Goal: Task Accomplishment & Management: Complete application form

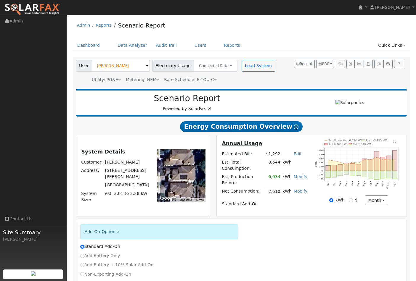
scroll to position [31, 0]
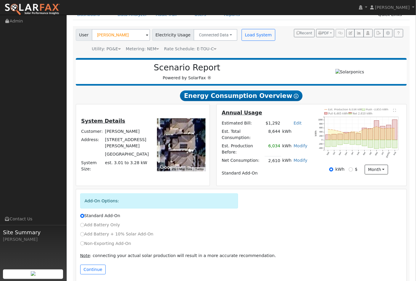
click at [233, 213] on div "Standard Add-On" at bounding box center [241, 216] width 329 height 6
click at [81, 223] on input "Add Battery Only" at bounding box center [82, 225] width 4 height 4
radio input "true"
radio input "false"
click at [93, 265] on button "Continue" at bounding box center [92, 270] width 25 height 10
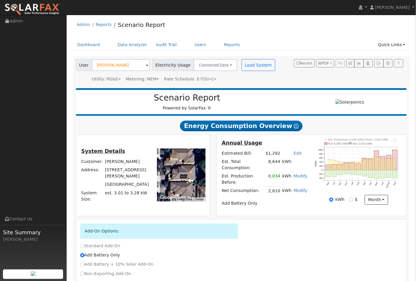
scroll to position [0, 0]
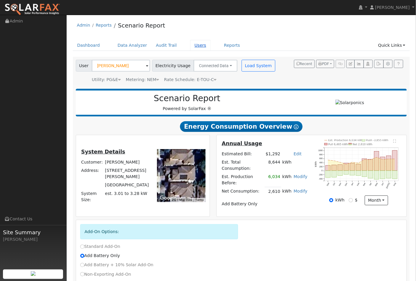
click at [192, 47] on link "Users" at bounding box center [200, 45] width 21 height 11
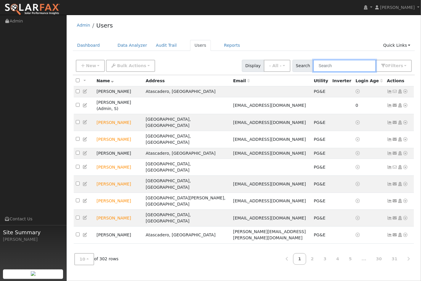
click at [336, 68] on input "text" at bounding box center [344, 66] width 63 height 12
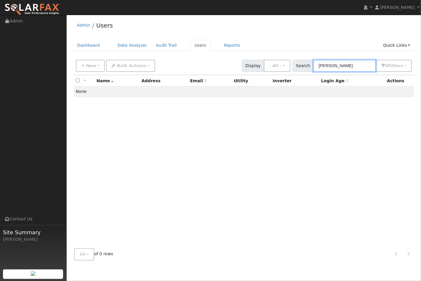
type input "lowry"
click at [78, 25] on link "Admin" at bounding box center [83, 25] width 13 height 5
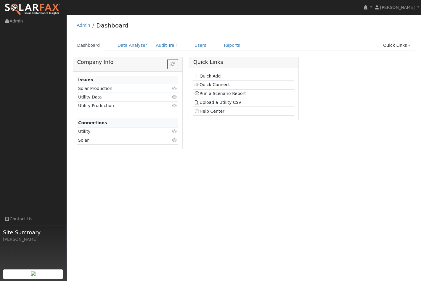
click at [205, 76] on link "Quick Add" at bounding box center [207, 76] width 26 height 5
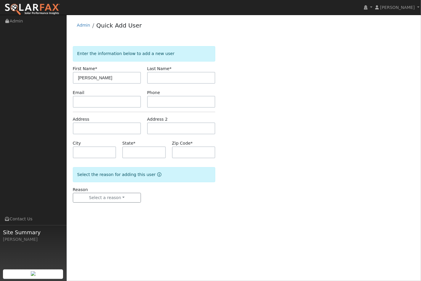
type input "[PERSON_NAME]"
click at [83, 100] on input "text" at bounding box center [107, 102] width 68 height 12
paste input "[EMAIL_ADDRESS][DOMAIN_NAME]"
type input "[EMAIL_ADDRESS][DOMAIN_NAME]"
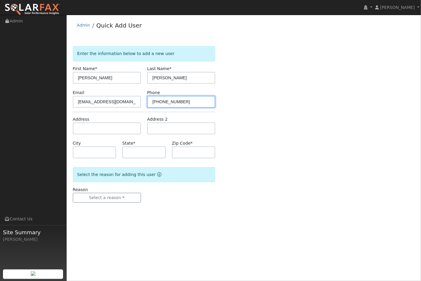
type input "[PHONE_NUMBER]"
click at [83, 128] on input "text" at bounding box center [107, 129] width 68 height 12
paste input "https://solarponics.pipedrive.com/activities/list/user/11319237?selected=237910…"
type input "h"
click at [86, 129] on input "text" at bounding box center [107, 129] width 68 height 12
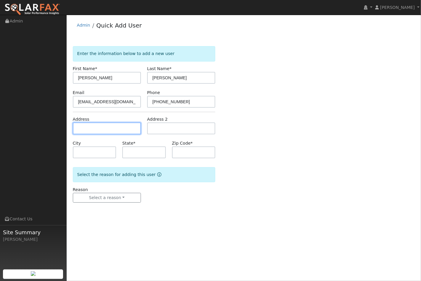
paste input "114 Via Bandolero, Arroyo Grande, CA 93420, USA"
type input "114 Via Bandolero"
type input "Arroyo Grande"
type input "CA"
type input "93420"
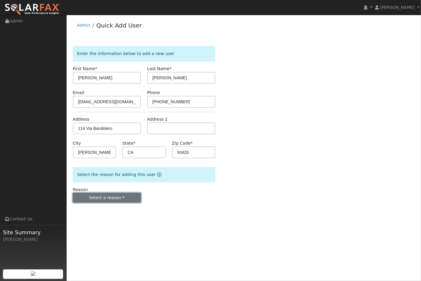
click at [113, 198] on button "Select a reason" at bounding box center [107, 198] width 68 height 10
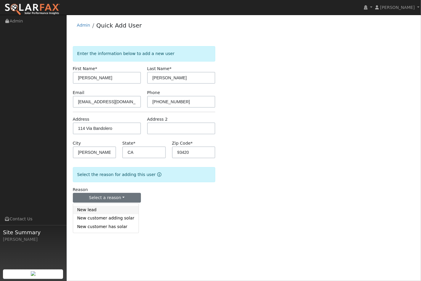
click at [104, 211] on link "New lead" at bounding box center [105, 210] width 65 height 8
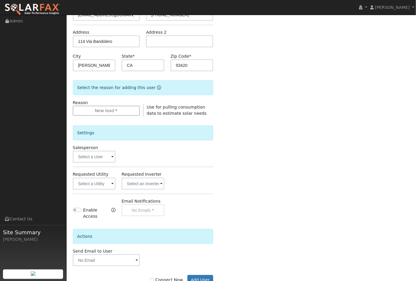
scroll to position [102, 0]
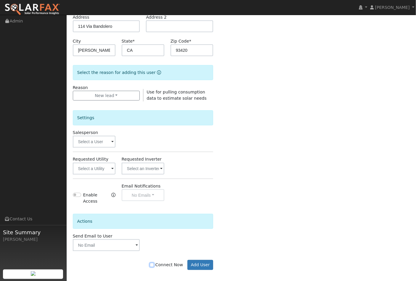
click at [154, 263] on input "Connect Now" at bounding box center [152, 265] width 4 height 4
checkbox input "true"
click at [203, 260] on button "Add User" at bounding box center [200, 265] width 26 height 10
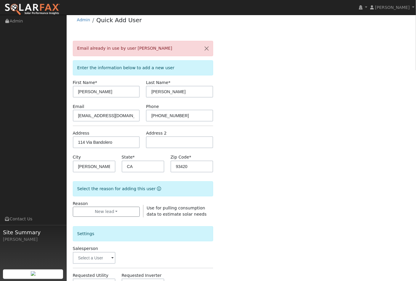
scroll to position [0, 0]
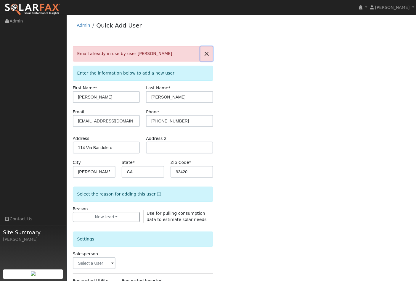
click at [206, 53] on button "button" at bounding box center [207, 54] width 12 height 15
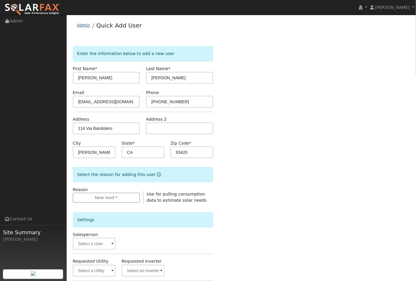
click at [82, 26] on link "Admin" at bounding box center [83, 25] width 13 height 5
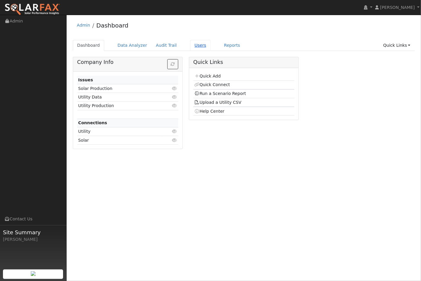
click at [192, 46] on link "Users" at bounding box center [200, 45] width 21 height 11
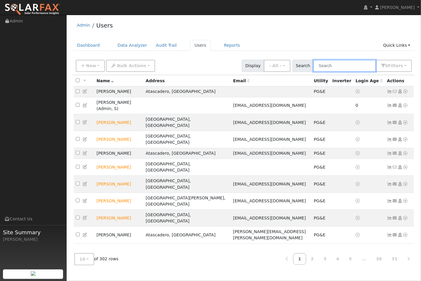
click at [342, 63] on input "text" at bounding box center [344, 66] width 63 height 12
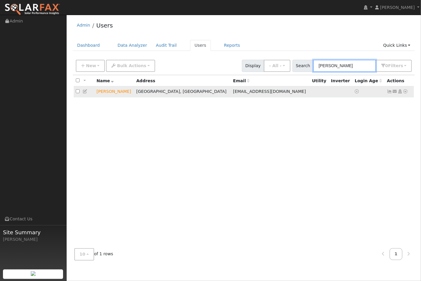
type input "[PERSON_NAME]"
click at [406, 93] on icon at bounding box center [405, 91] width 5 height 4
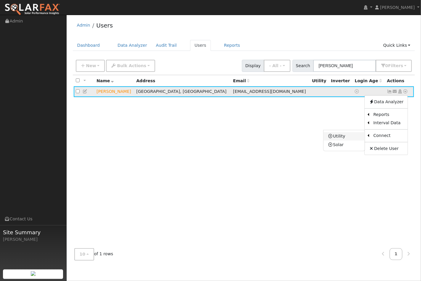
click at [347, 135] on link "Utility" at bounding box center [344, 136] width 41 height 8
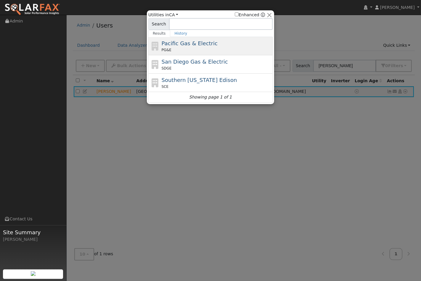
click at [194, 43] on span "Pacific Gas & Electric" at bounding box center [190, 43] width 56 height 6
